Goal: Task Accomplishment & Management: Complete application form

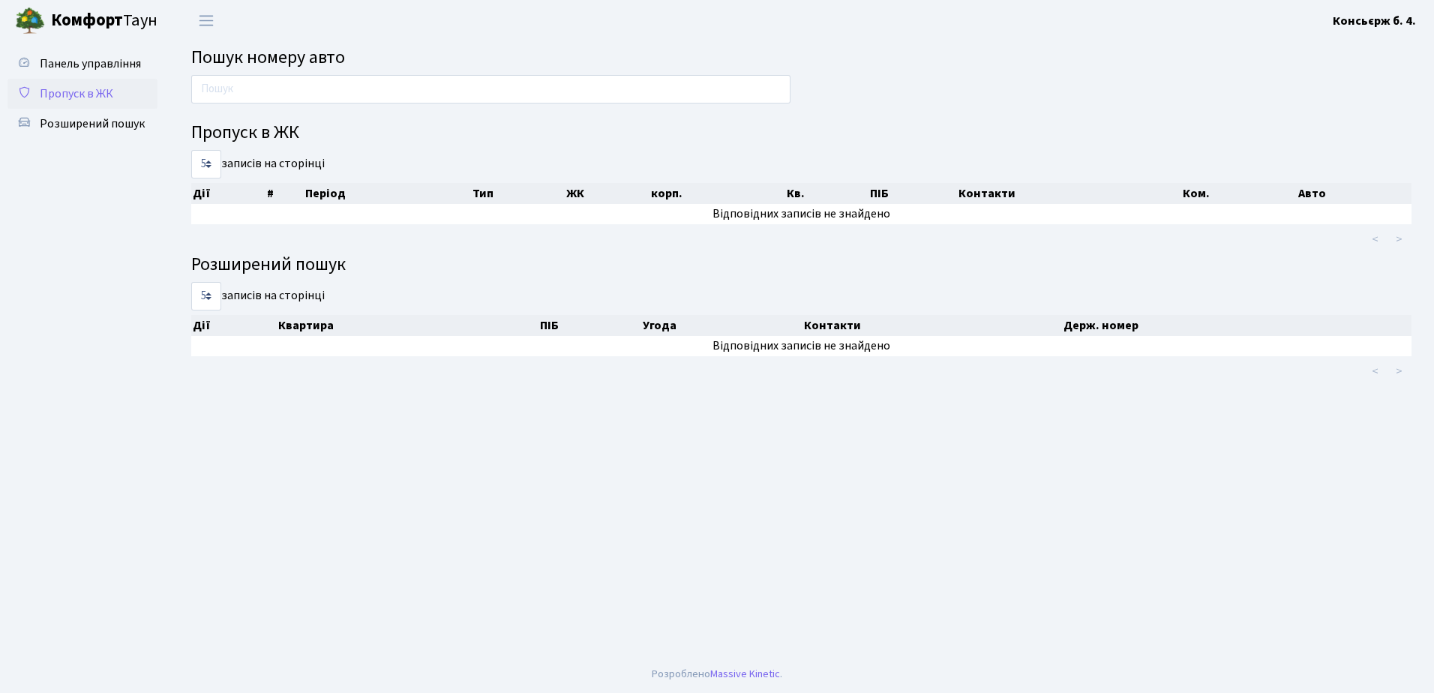
click at [101, 94] on span "Пропуск в ЖК" at bounding box center [76, 93] width 73 height 16
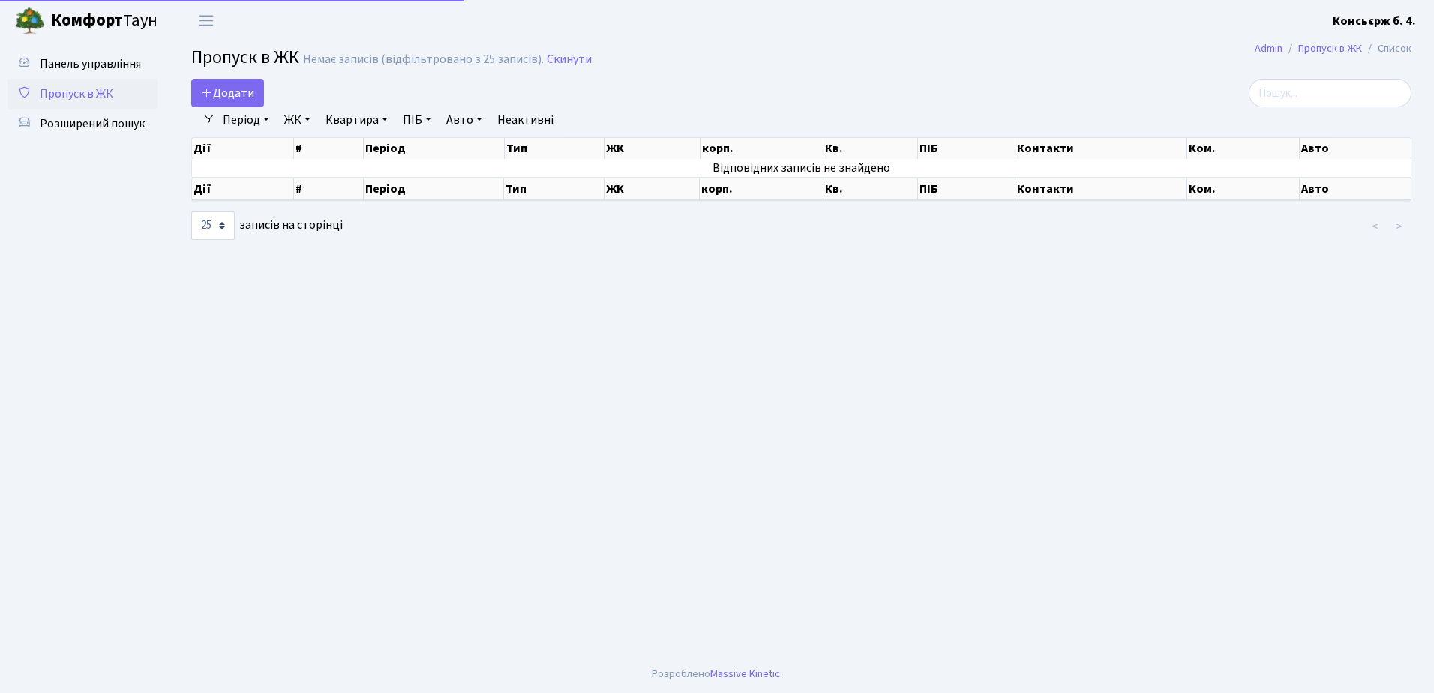
select select "25"
click at [221, 91] on span "Додати" at bounding box center [227, 93] width 53 height 16
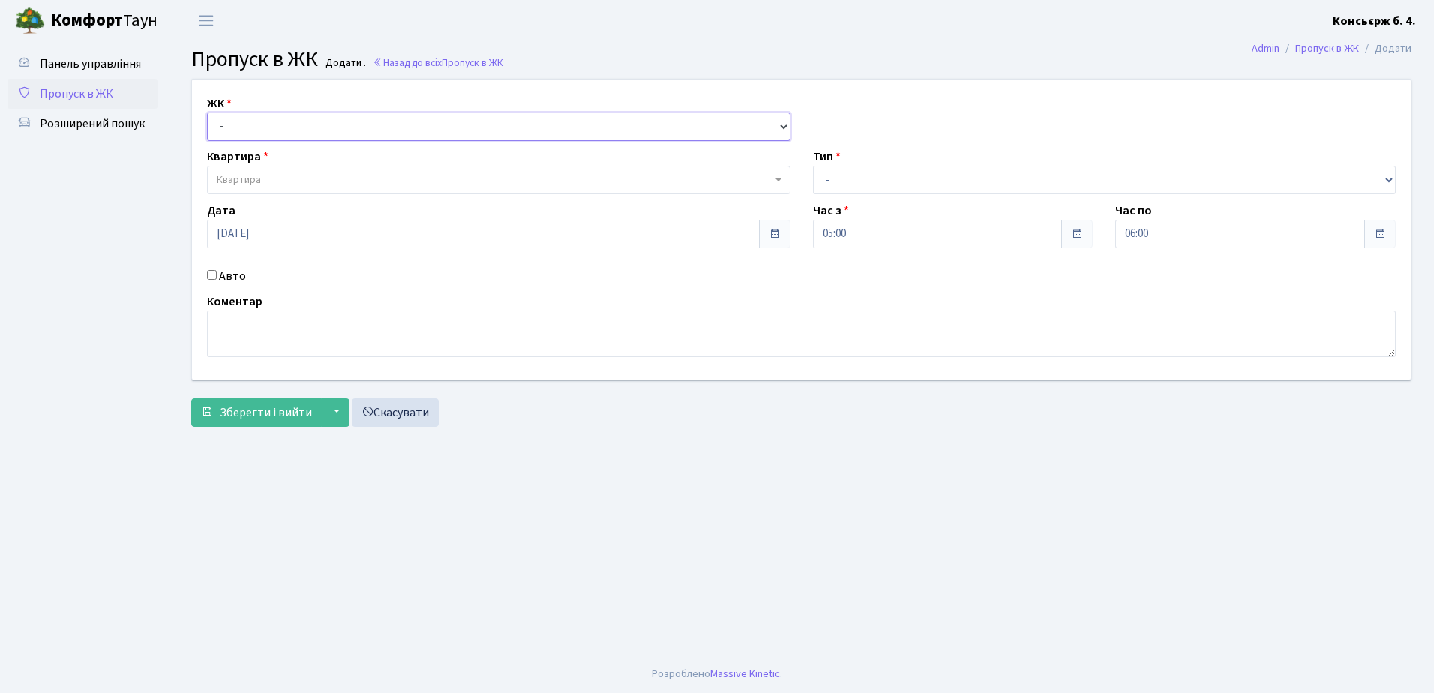
click at [232, 117] on select "- [STREET_ADDRESS]" at bounding box center [498, 126] width 583 height 28
select select "325"
click at [207, 112] on select "- [STREET_ADDRESS]" at bounding box center [498, 126] width 583 height 28
select select
click at [254, 179] on span "Квартира" at bounding box center [239, 179] width 44 height 15
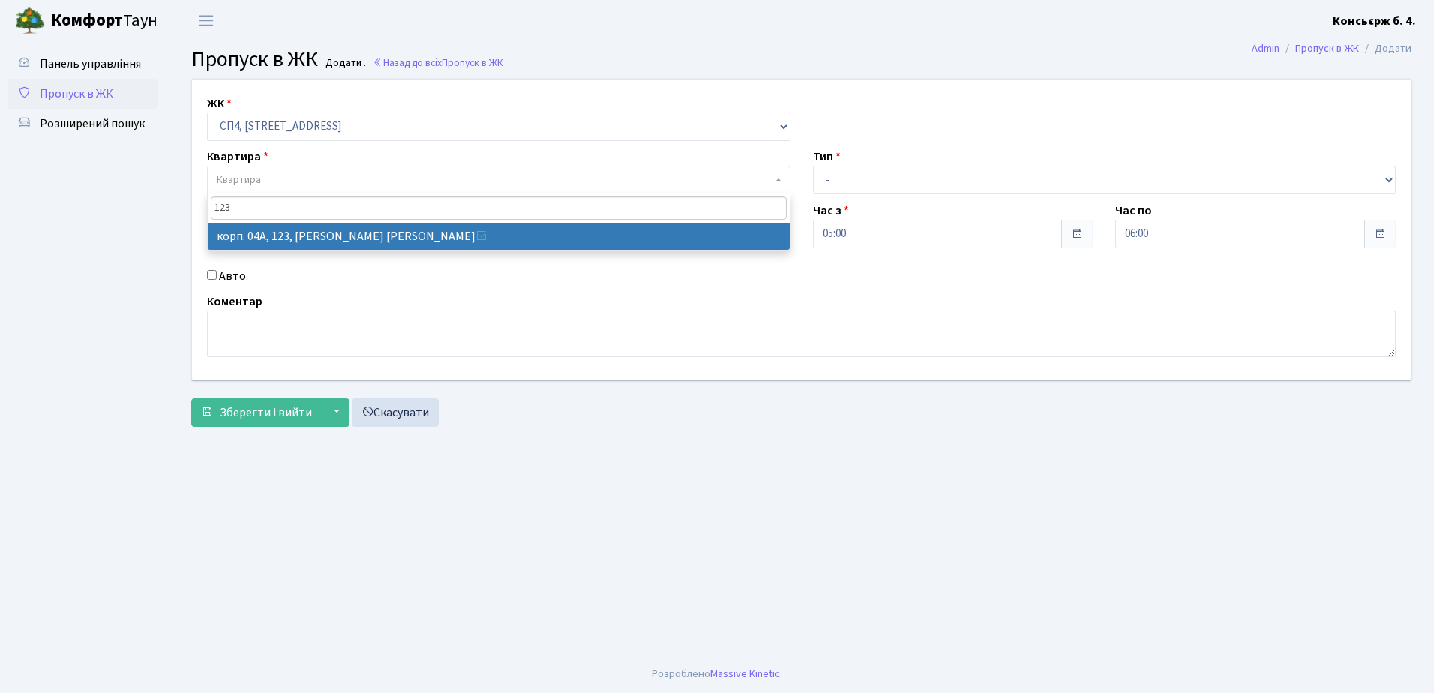
type input "123"
select select "21151"
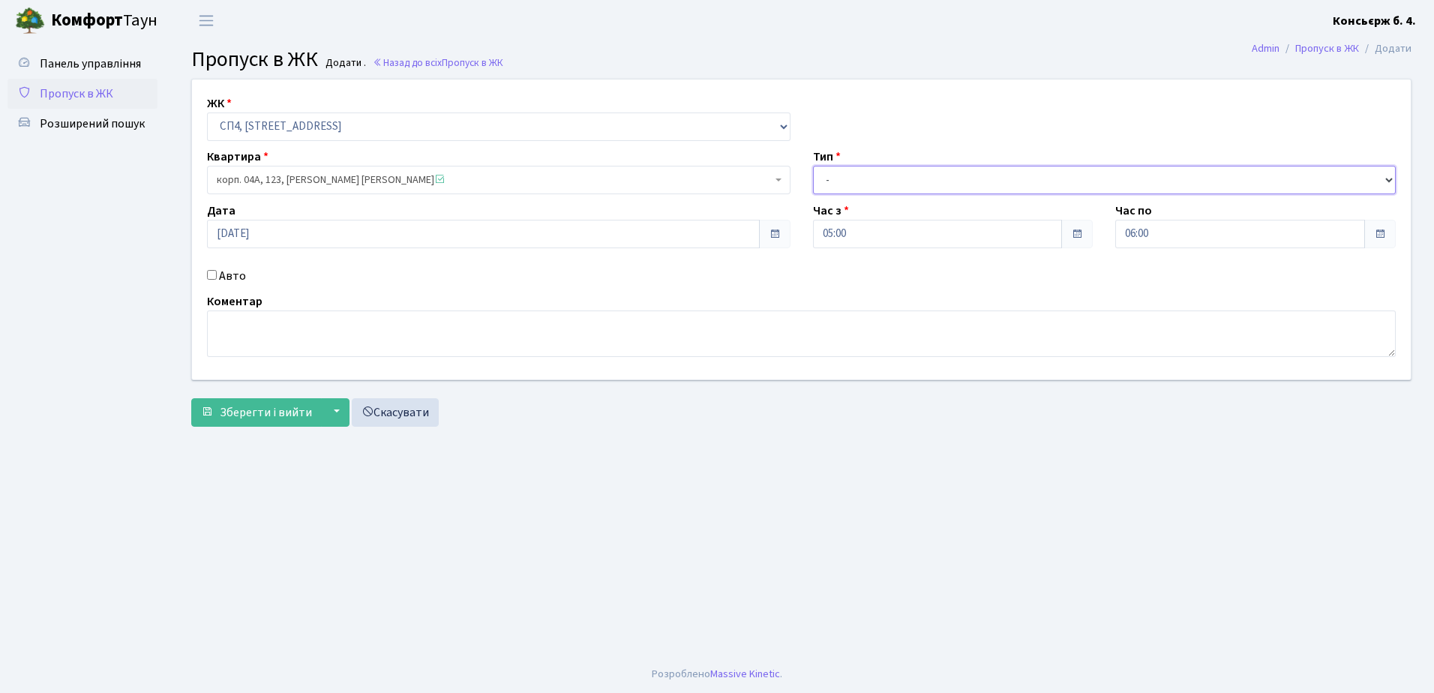
click at [846, 178] on select "- Доставка Таксі Гості Сервіс" at bounding box center [1104, 180] width 583 height 28
select select "18"
click at [813, 166] on select "- Доставка Таксі Гості Сервіс" at bounding box center [1104, 180] width 583 height 28
click at [209, 272] on input "Авто" at bounding box center [212, 275] width 10 height 10
checkbox input "true"
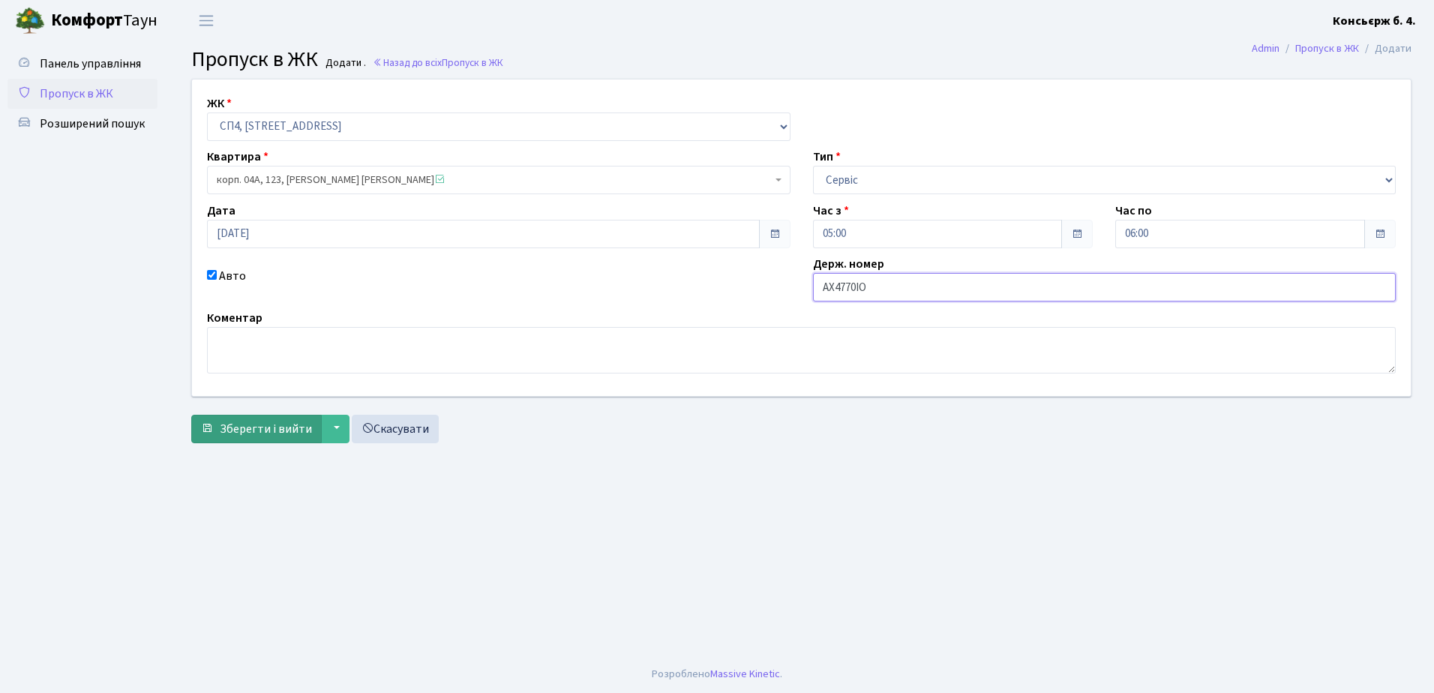
type input "АХ4770ІО"
click at [250, 429] on span "Зберегти і вийти" at bounding box center [266, 429] width 92 height 16
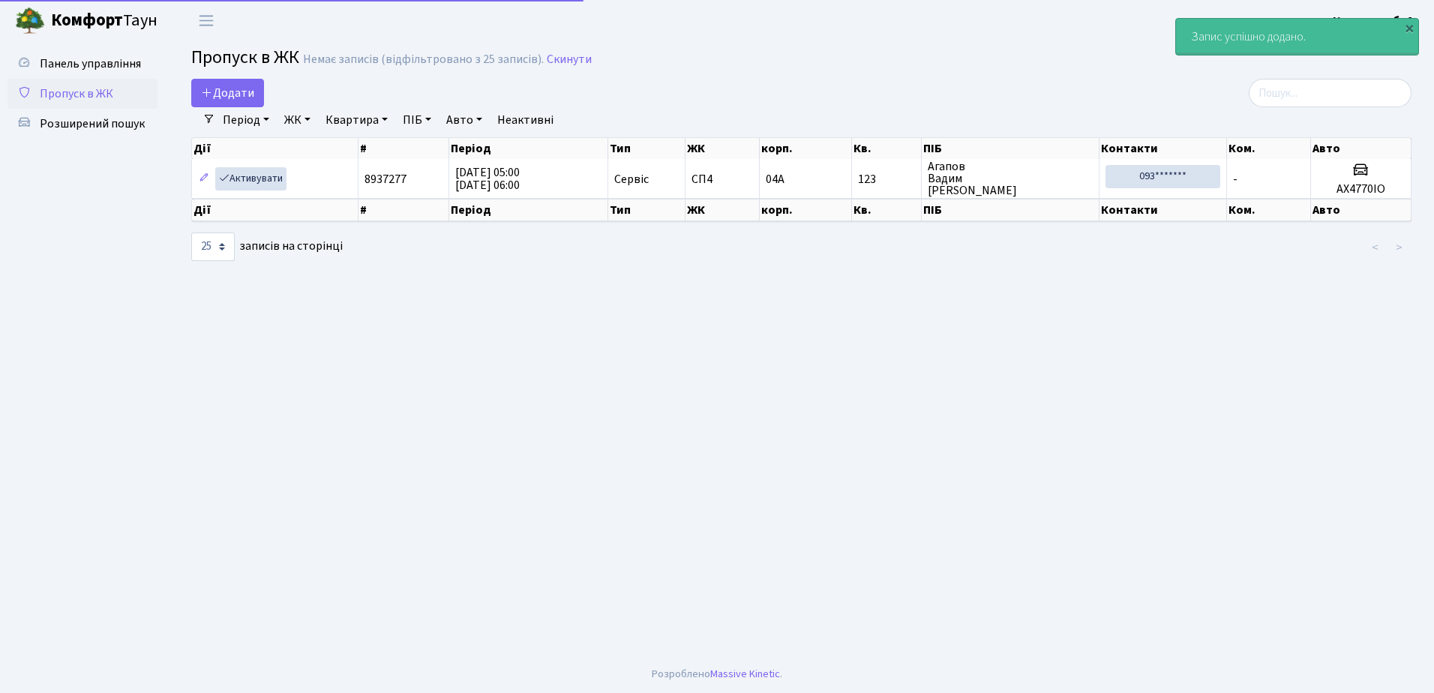
select select "25"
